Goal: Information Seeking & Learning: Learn about a topic

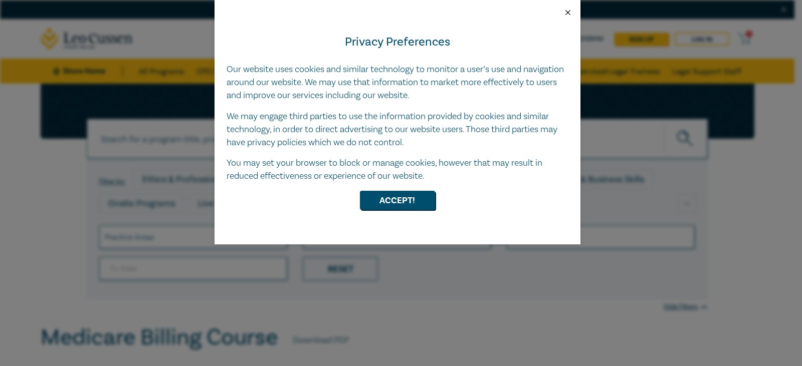
click at [570, 11] on button "Close" at bounding box center [567, 12] width 9 height 9
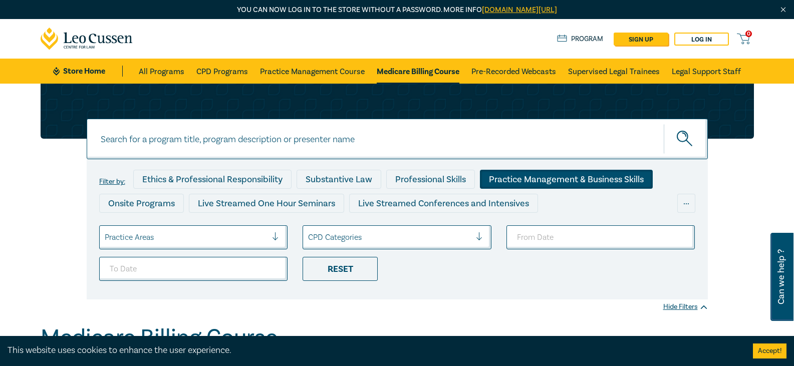
click at [595, 181] on div "Practice Management & Business Skills" at bounding box center [566, 179] width 173 height 19
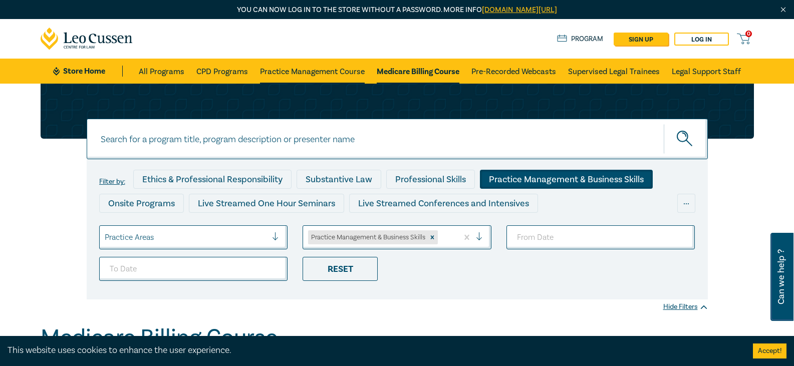
click at [284, 70] on link "Practice Management Course" at bounding box center [312, 71] width 105 height 25
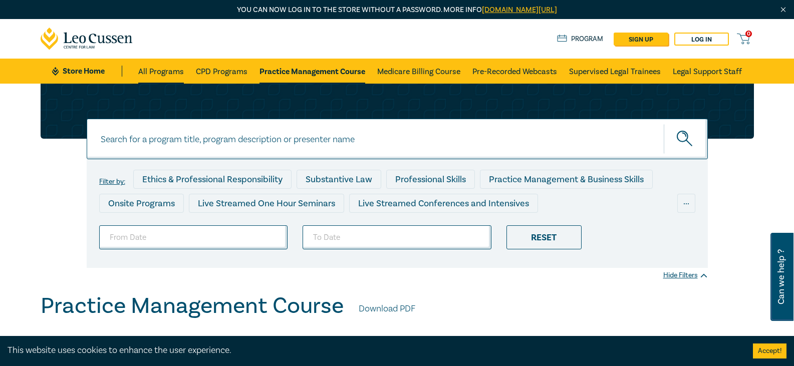
click at [171, 69] on link "All Programs" at bounding box center [161, 71] width 46 height 25
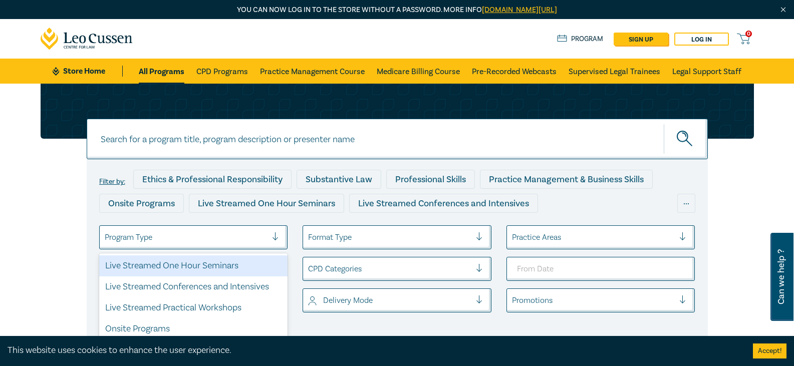
click at [272, 235] on div "Program Type" at bounding box center [186, 237] width 173 height 17
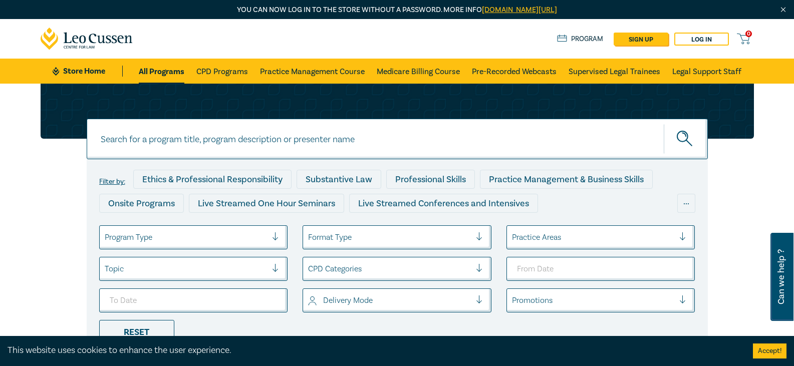
click at [272, 235] on div "Program Type" at bounding box center [186, 237] width 173 height 17
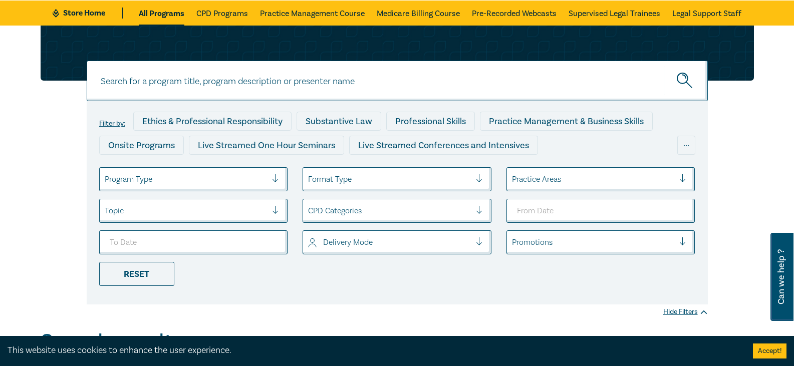
scroll to position [60, 0]
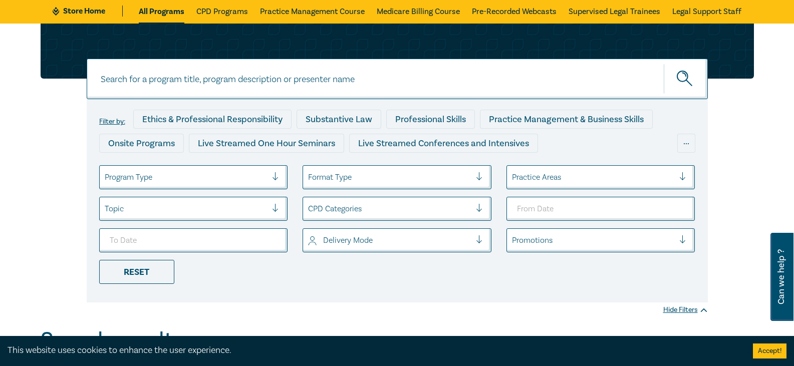
click at [685, 177] on div at bounding box center [686, 177] width 15 height 10
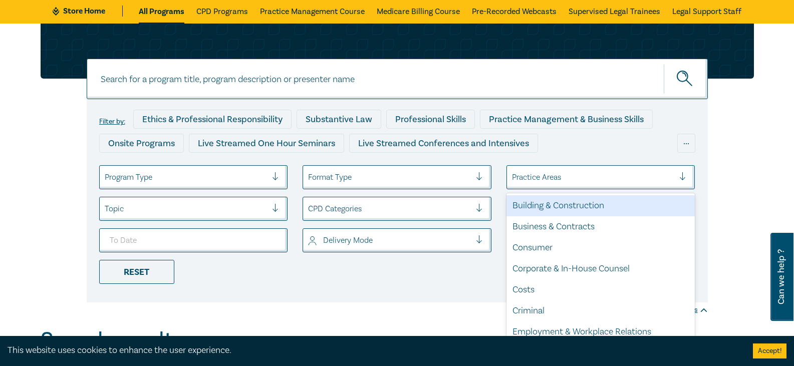
scroll to position [131, 0]
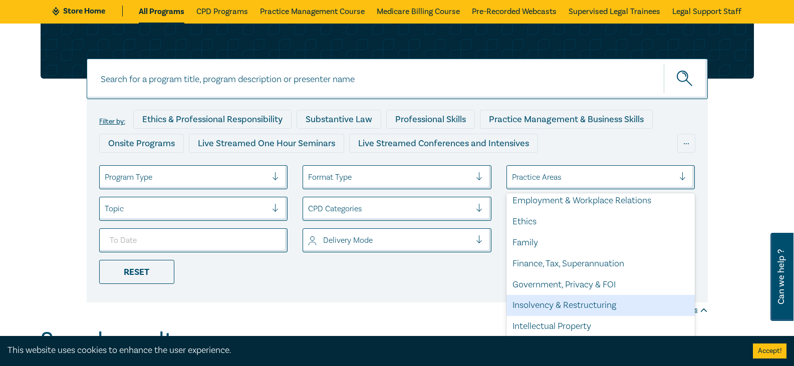
drag, startPoint x: 687, startPoint y: 277, endPoint x: 686, endPoint y: 300, distance: 22.6
click at [686, 299] on div "Building & Construction Business & Contracts Consumer Corporate & In-House Coun…" at bounding box center [600, 268] width 189 height 150
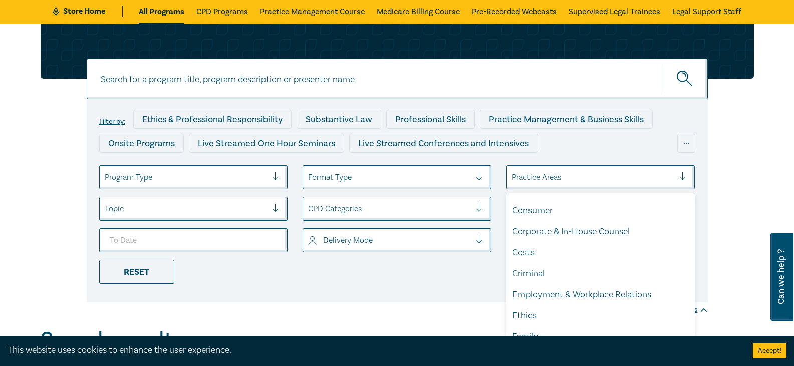
scroll to position [0, 0]
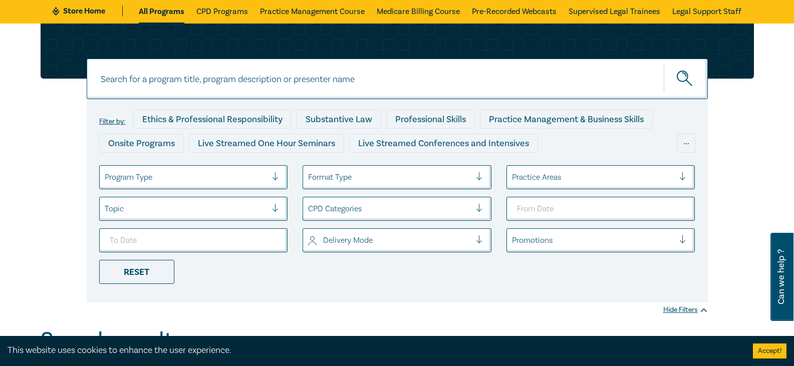
drag, startPoint x: 324, startPoint y: 282, endPoint x: 418, endPoint y: 230, distance: 106.9
click at [324, 281] on ul "Program Type Format Type Practice Areas Topic CPD Categories Delivery Mode Prom…" at bounding box center [397, 224] width 611 height 119
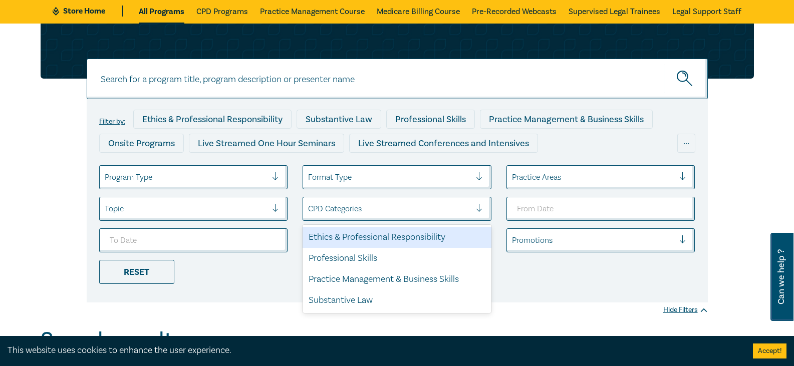
click at [482, 208] on div at bounding box center [483, 209] width 15 height 10
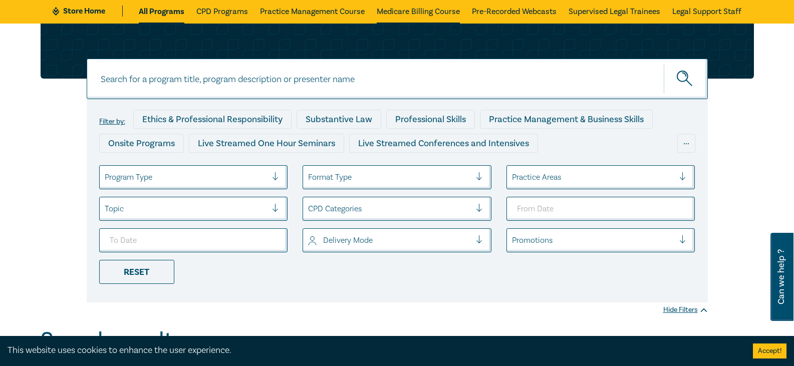
click at [419, 11] on link "Medicare Billing Course" at bounding box center [418, 10] width 83 height 25
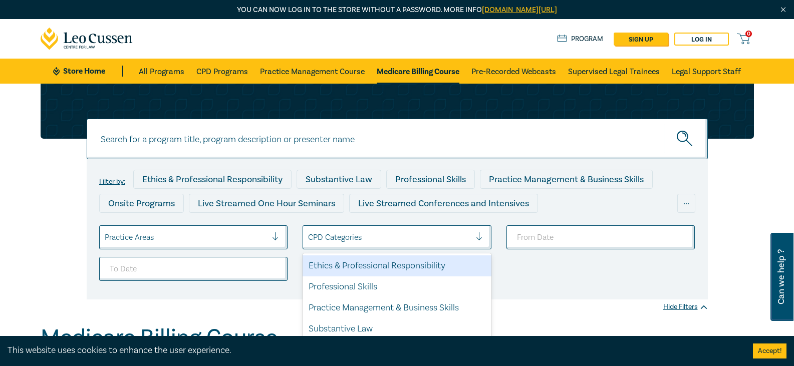
click at [473, 237] on div "CPD Categories" at bounding box center [389, 237] width 173 height 17
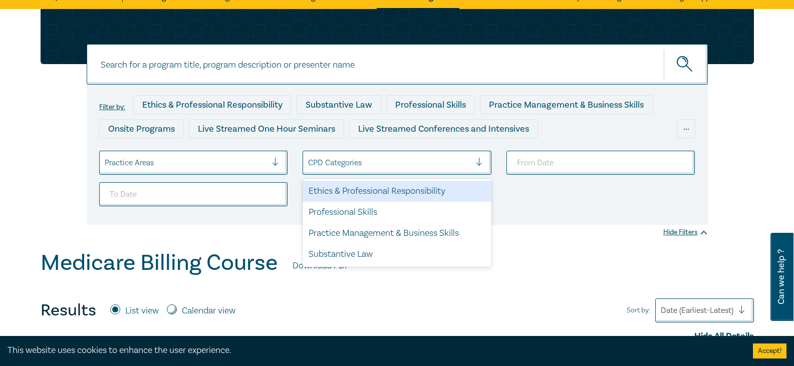
scroll to position [80, 0]
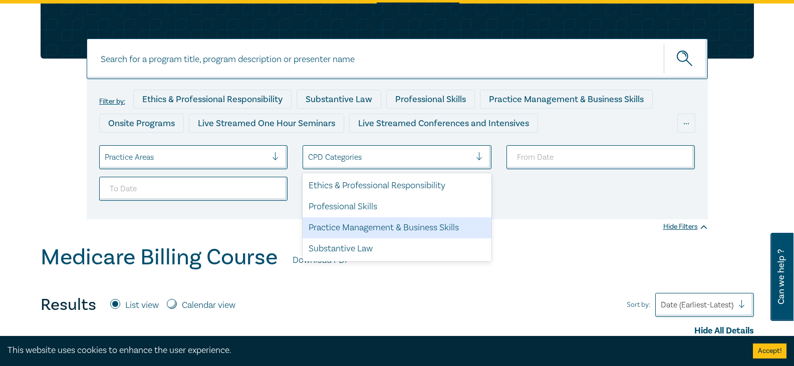
click at [441, 227] on div "Practice Management & Business Skills" at bounding box center [397, 227] width 189 height 21
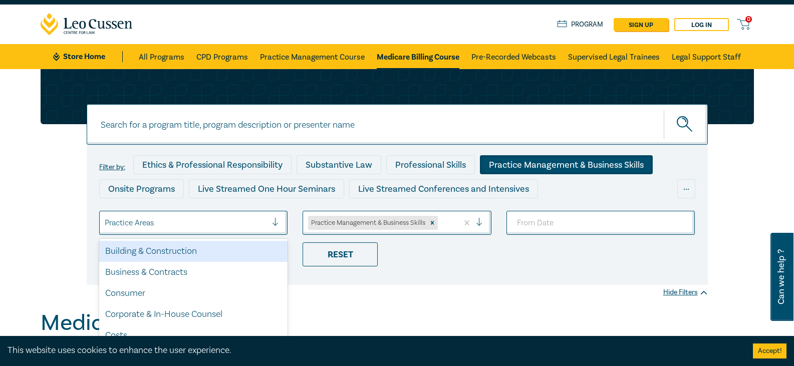
click at [269, 230] on div "option Building & Construction focused, 1 of 21. 21 results available. Use Up a…" at bounding box center [193, 223] width 189 height 24
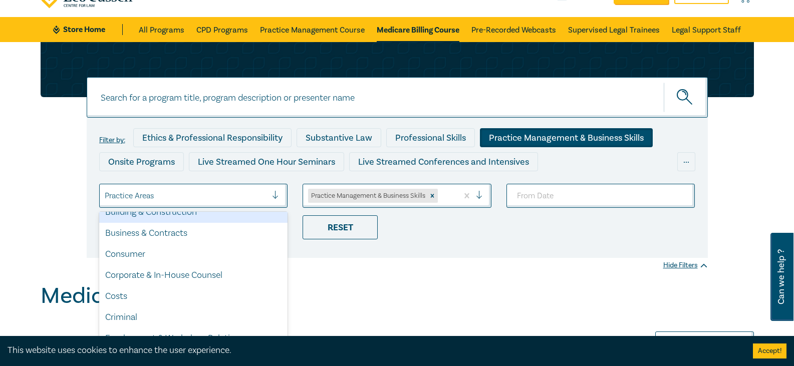
scroll to position [14, 0]
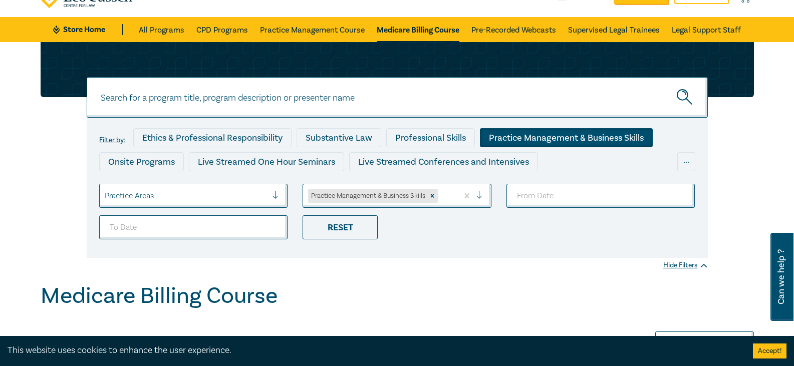
click at [405, 316] on div "Medicare Billing Course Results List view Calendar view Sort by: Date (Earliest…" at bounding box center [397, 344] width 713 height 122
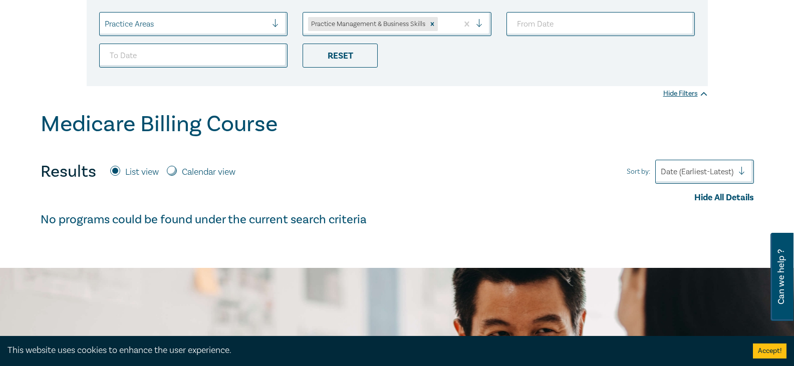
scroll to position [215, 0]
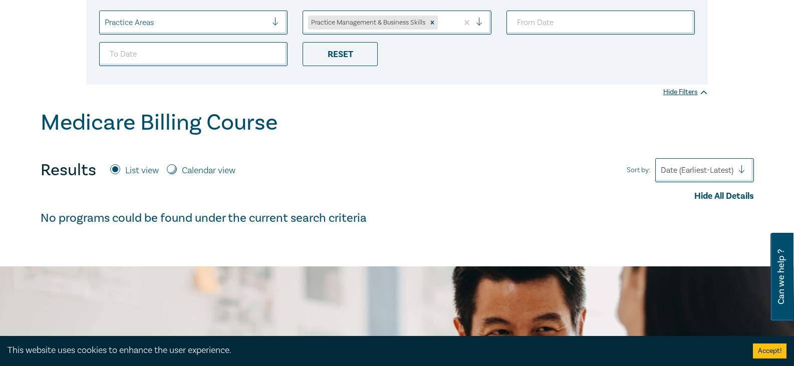
click at [174, 169] on input "Calendar view" at bounding box center [172, 169] width 10 height 10
radio input "true"
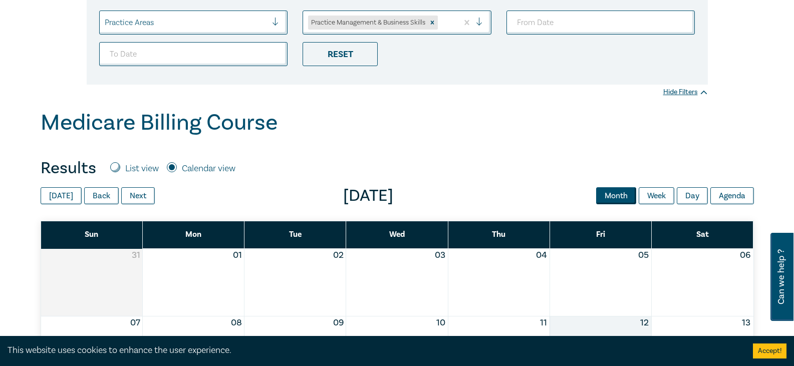
click at [112, 165] on input "List view" at bounding box center [115, 167] width 10 height 10
radio input "true"
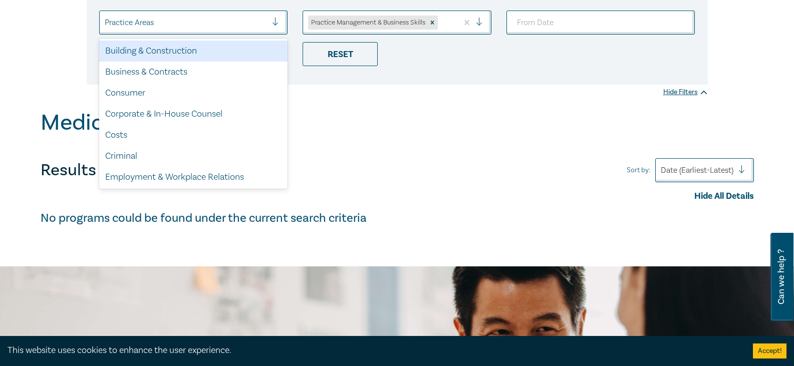
click at [271, 25] on div "Practice Areas" at bounding box center [186, 22] width 173 height 17
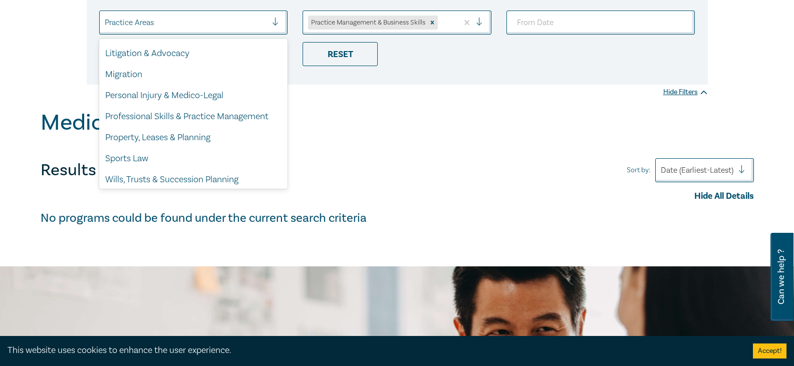
scroll to position [295, 0]
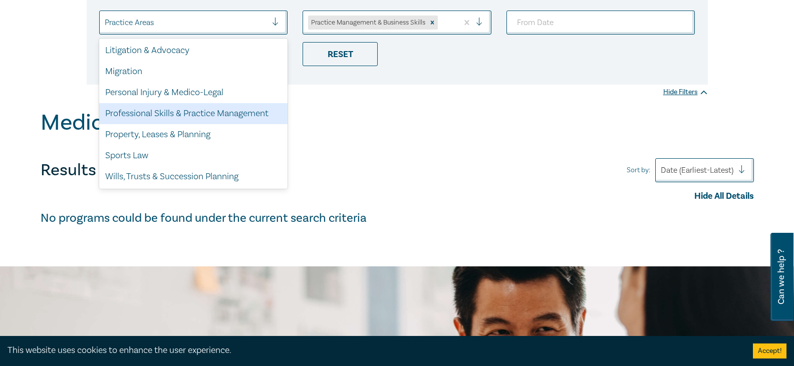
click at [255, 118] on div "Professional Skills & Practice Management" at bounding box center [193, 113] width 189 height 21
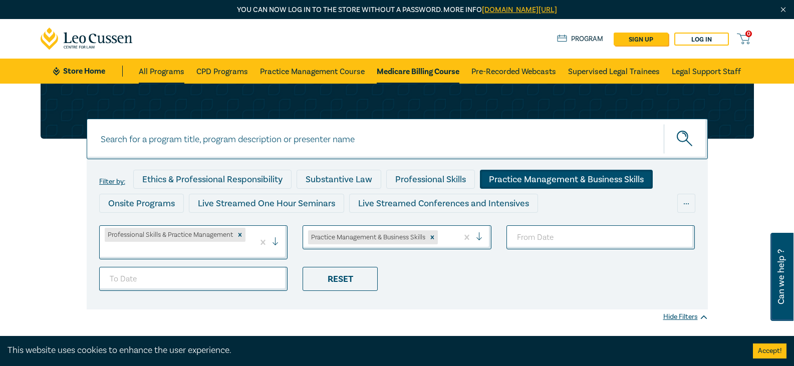
click at [150, 70] on link "All Programs" at bounding box center [162, 71] width 46 height 25
